Goal: Find specific page/section: Find specific page/section

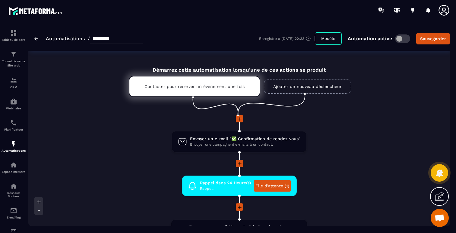
scroll to position [495, 0]
click at [11, 57] on img at bounding box center [13, 53] width 7 height 7
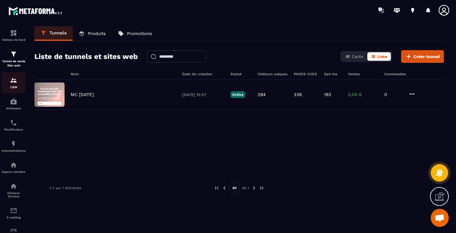
click at [11, 88] on p "CRM" at bounding box center [14, 86] width 24 height 3
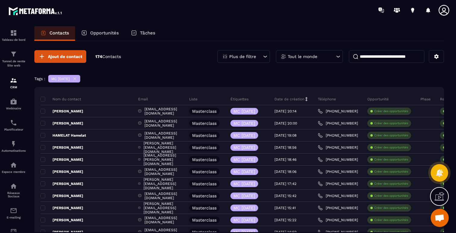
click at [265, 58] on icon at bounding box center [265, 56] width 6 height 6
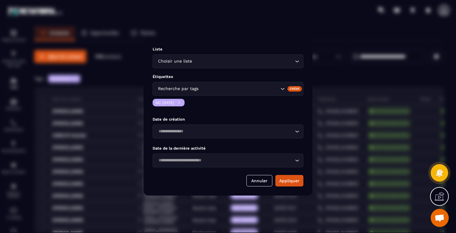
click at [182, 101] on icon "Modal window" at bounding box center [179, 102] width 5 height 5
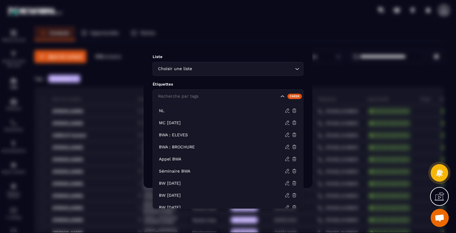
click at [202, 95] on input "Search for option" at bounding box center [218, 96] width 123 height 7
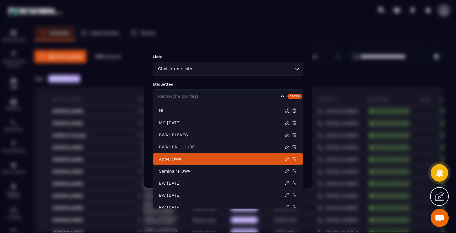
click at [195, 161] on p "Appel BWA" at bounding box center [222, 159] width 126 height 6
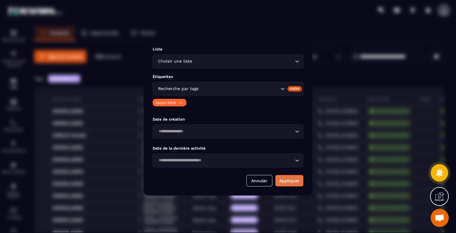
click at [281, 179] on button "Appliquer" at bounding box center [290, 180] width 28 height 11
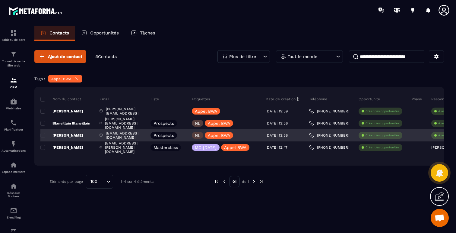
click at [69, 134] on p "[PERSON_NAME]" at bounding box center [61, 135] width 43 height 5
